Goal: Transaction & Acquisition: Subscribe to service/newsletter

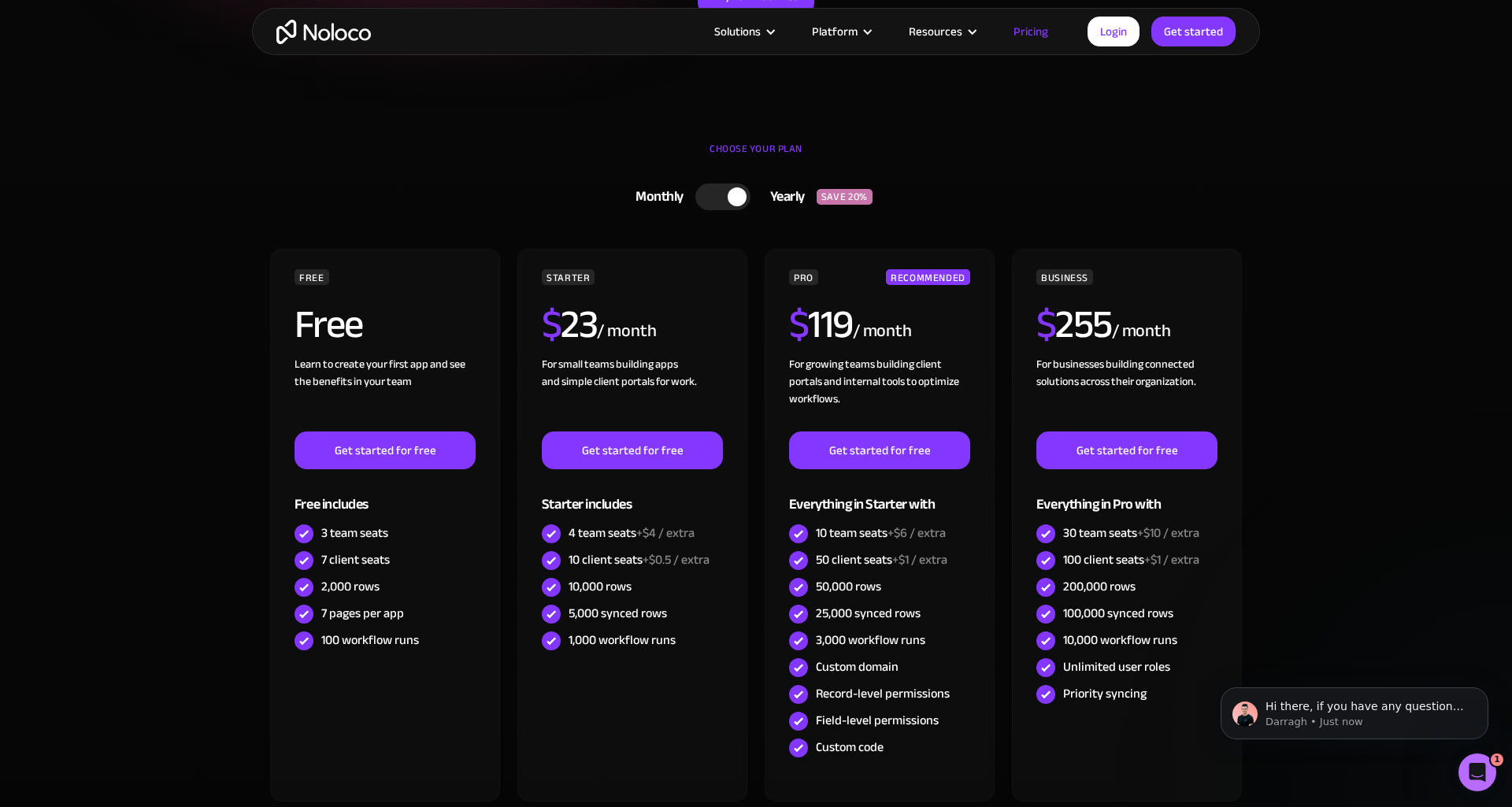
click at [725, 204] on div at bounding box center [723, 196] width 55 height 26
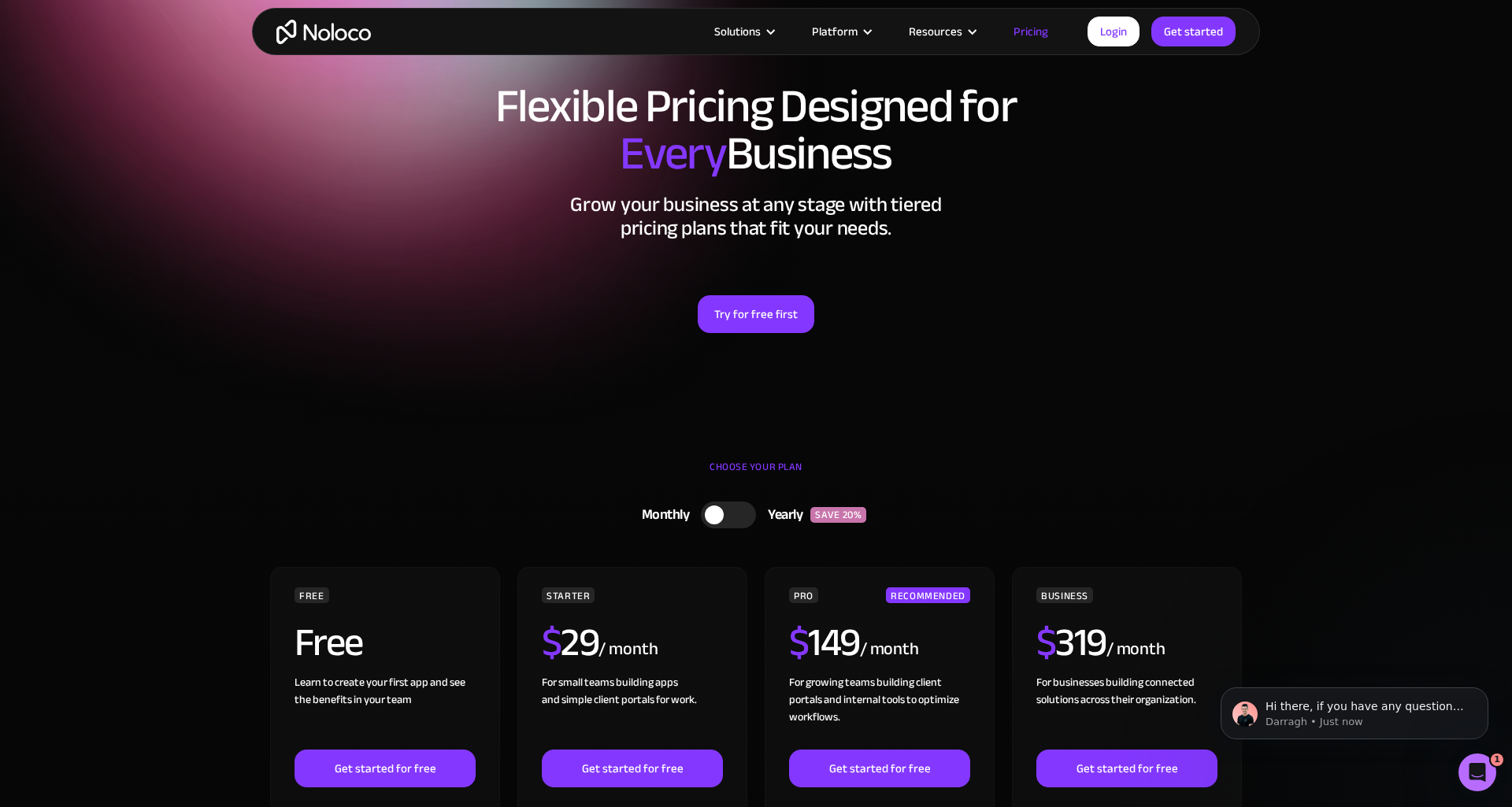
scroll to position [41, 0]
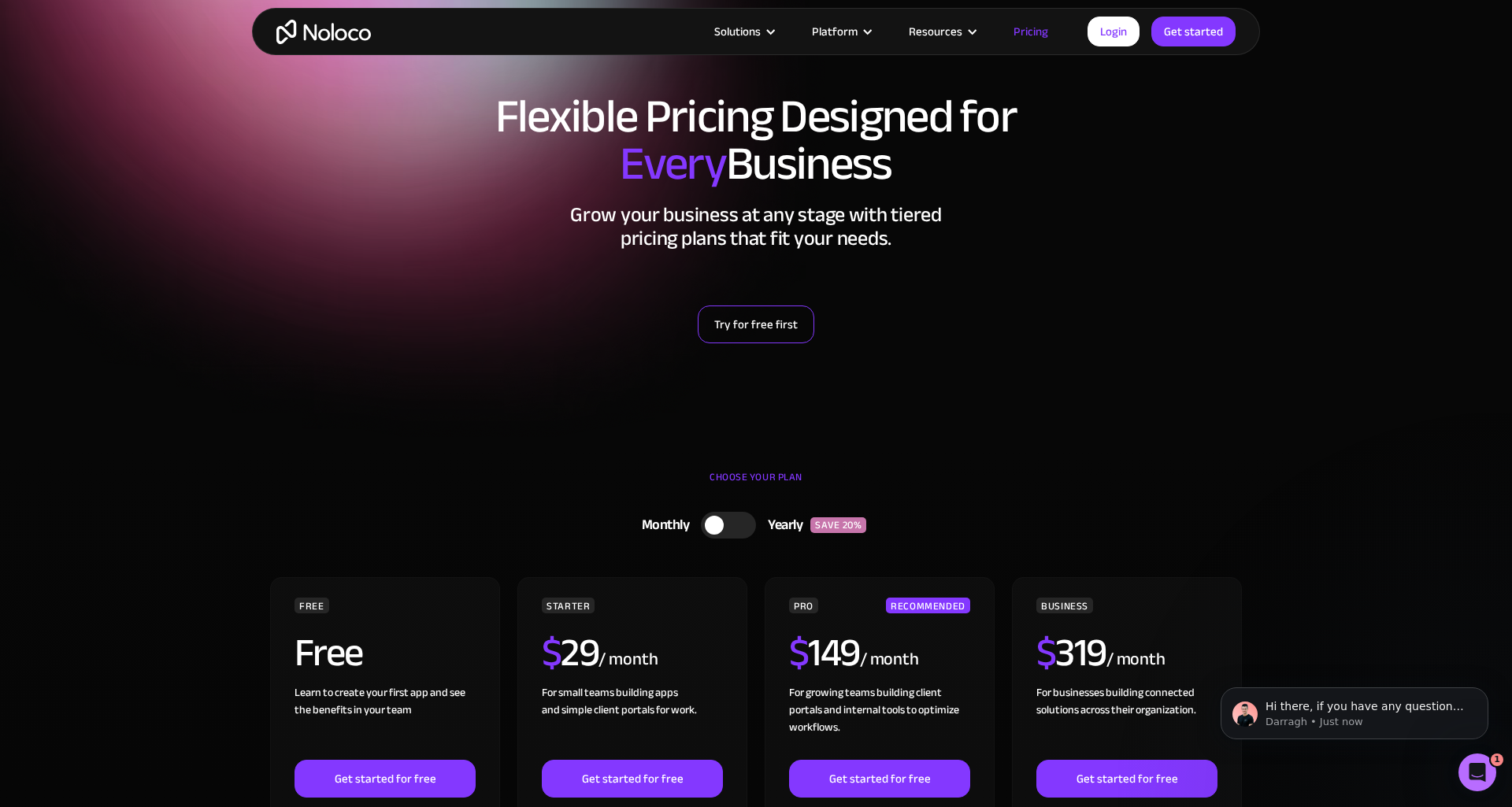
click at [757, 327] on link "Try for free first" at bounding box center [756, 324] width 116 height 38
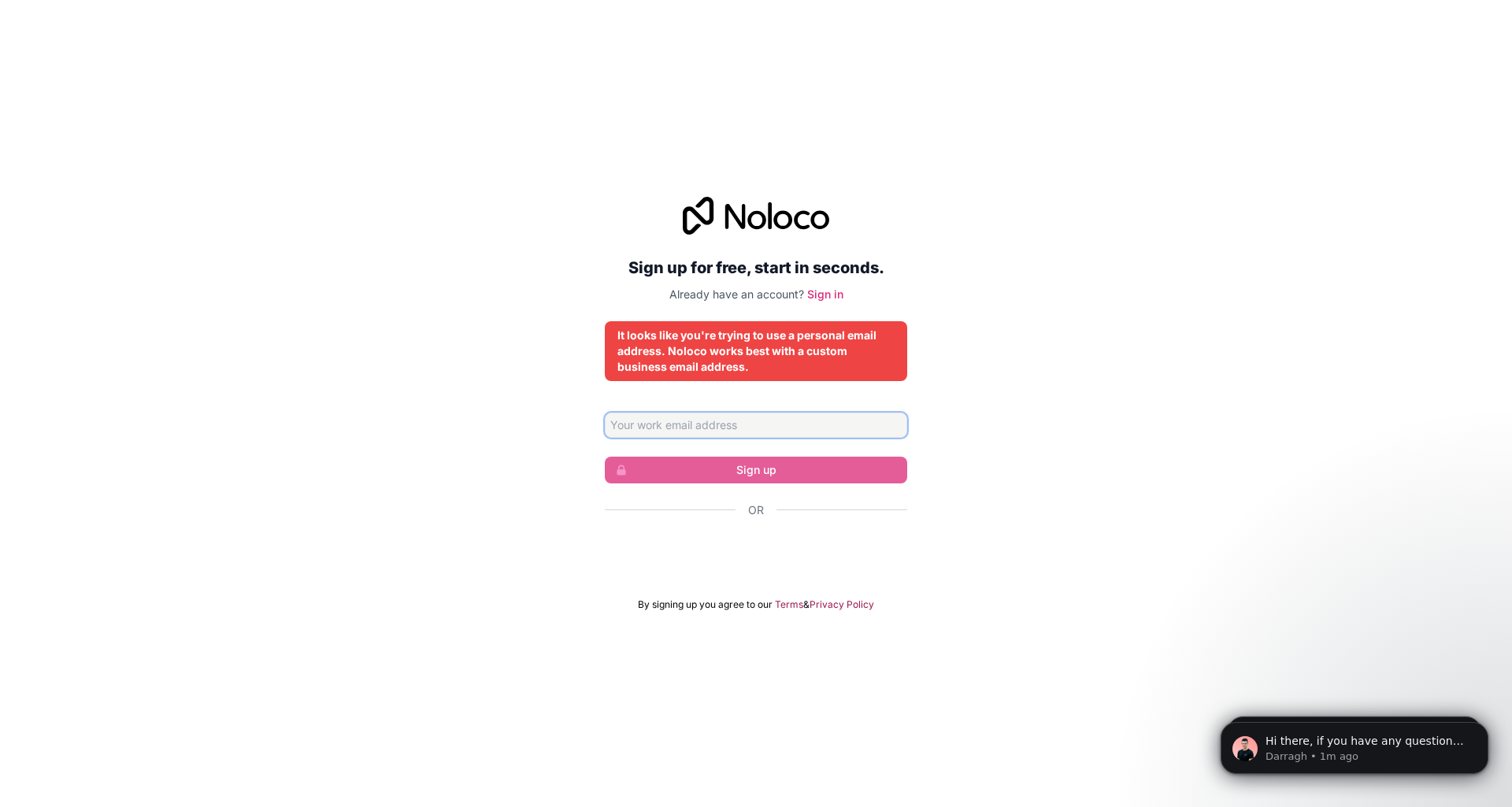
click at [815, 427] on input "Email address" at bounding box center [756, 425] width 302 height 25
click at [1053, 410] on div "Sign up for free, start in seconds. Already have an account? Sign in It looks l…" at bounding box center [756, 404] width 1512 height 458
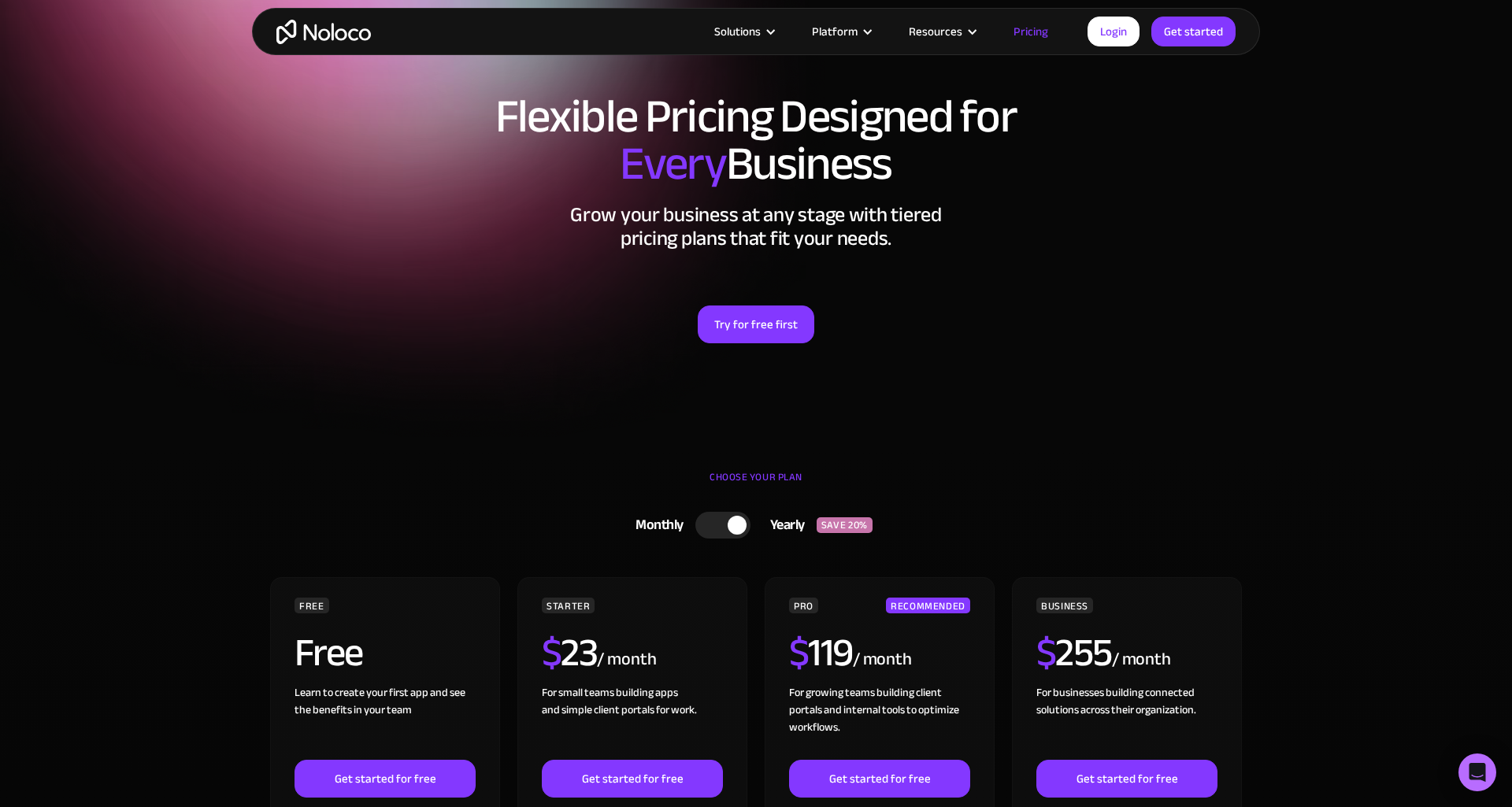
click at [430, 418] on section "Flexible Pricing Designed for Every Business Grow your business at any stage wi…" at bounding box center [756, 204] width 1512 height 490
